Goal: Transaction & Acquisition: Purchase product/service

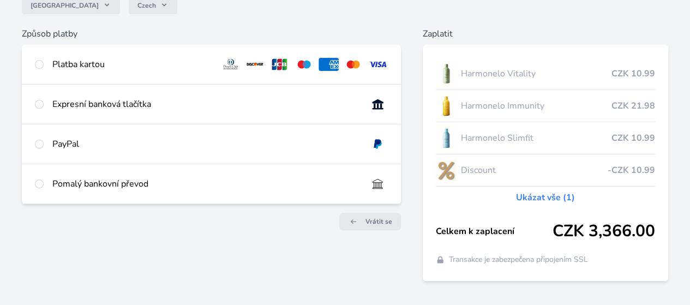
scroll to position [0, 2]
click at [44, 109] on input "radio" at bounding box center [39, 104] width 9 height 9
radio input "true"
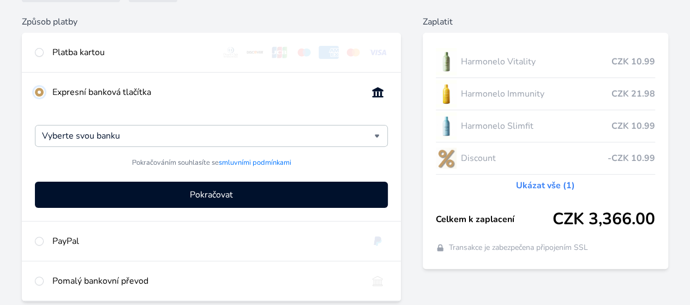
scroll to position [127, 0]
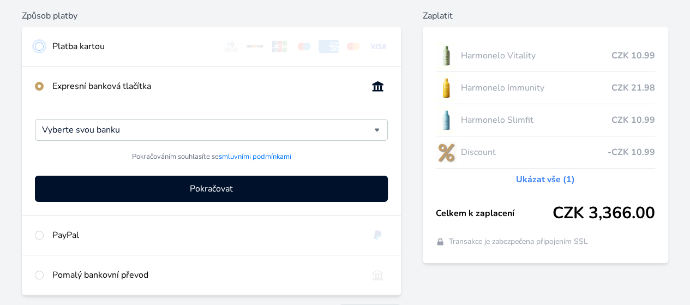
click at [44, 46] on input "radio" at bounding box center [39, 46] width 9 height 9
radio input "true"
radio input "false"
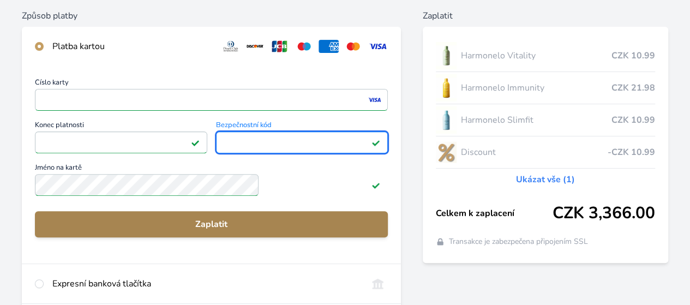
click at [273, 231] on span "Zaplatit" at bounding box center [212, 224] width 336 height 13
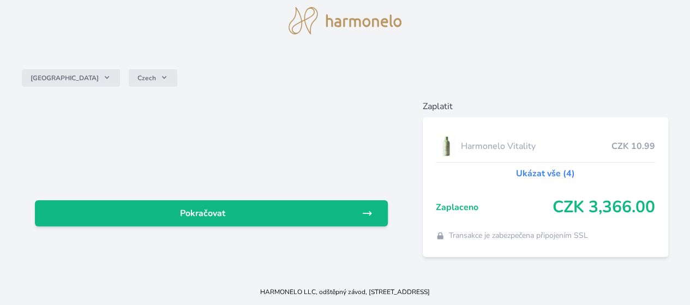
scroll to position [44, 0]
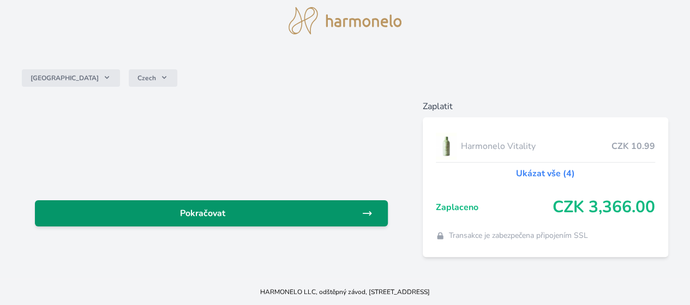
click at [312, 207] on span "Pokračovat" at bounding box center [203, 213] width 318 height 13
